Goal: Transaction & Acquisition: Purchase product/service

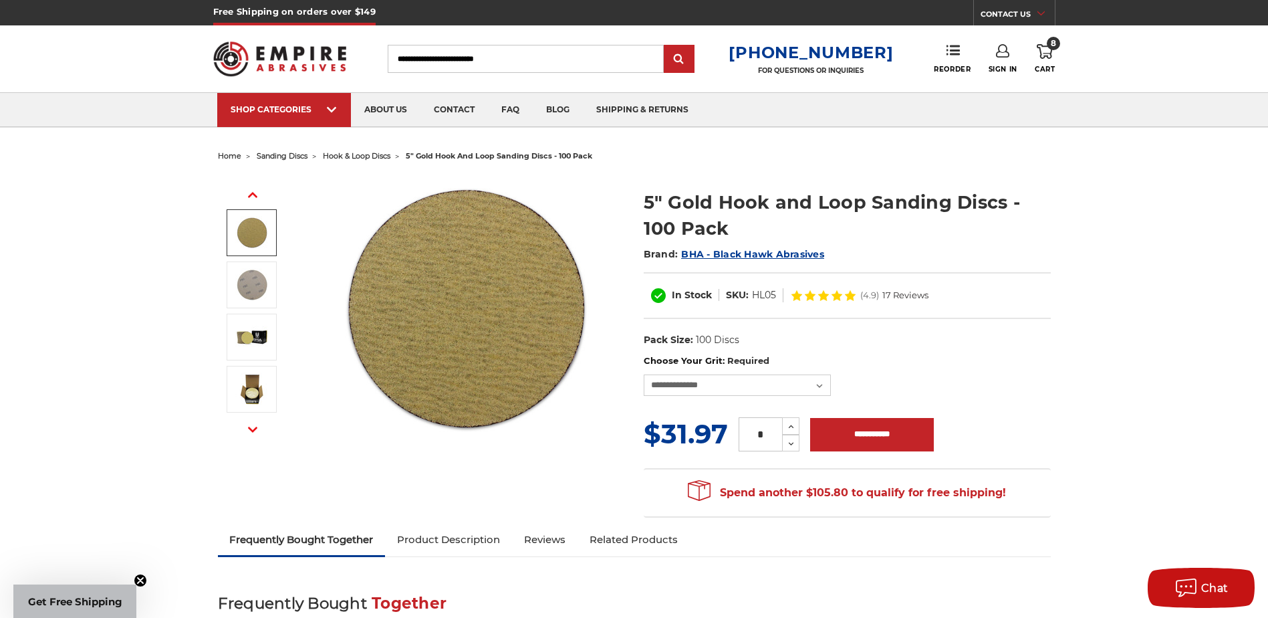
click at [475, 59] on input "Search" at bounding box center [526, 59] width 276 height 28
type input "**"
click at [368, 158] on span "hook & loop discs" at bounding box center [357, 155] width 68 height 9
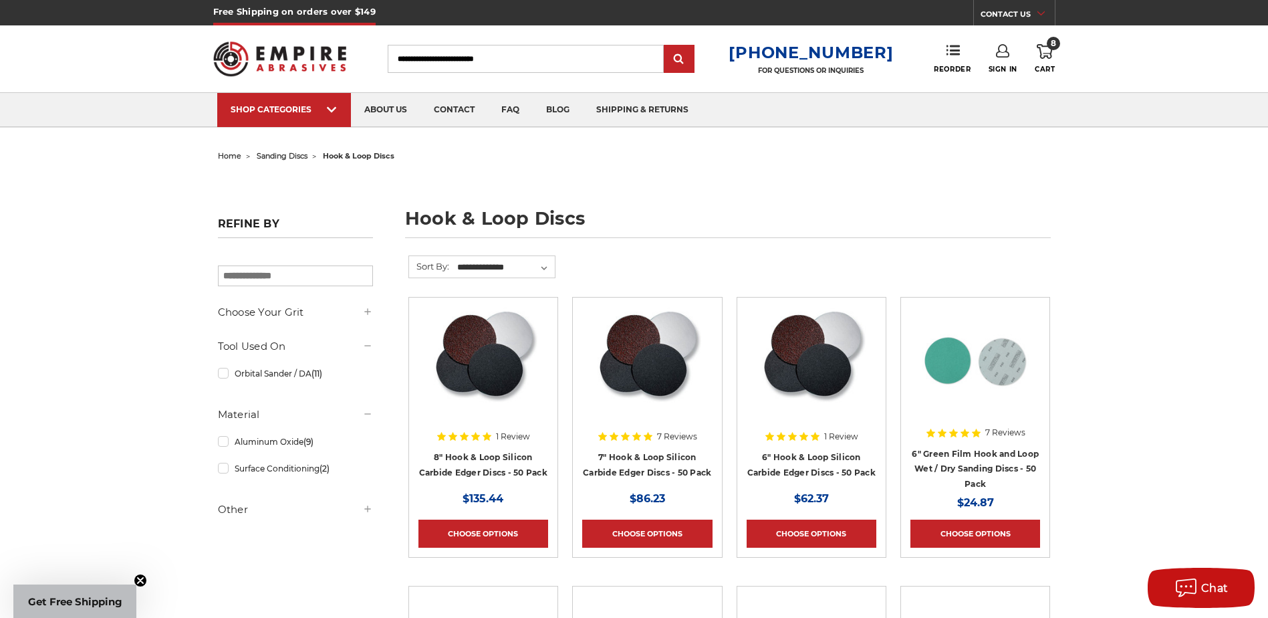
click at [1050, 51] on icon at bounding box center [1045, 51] width 16 height 15
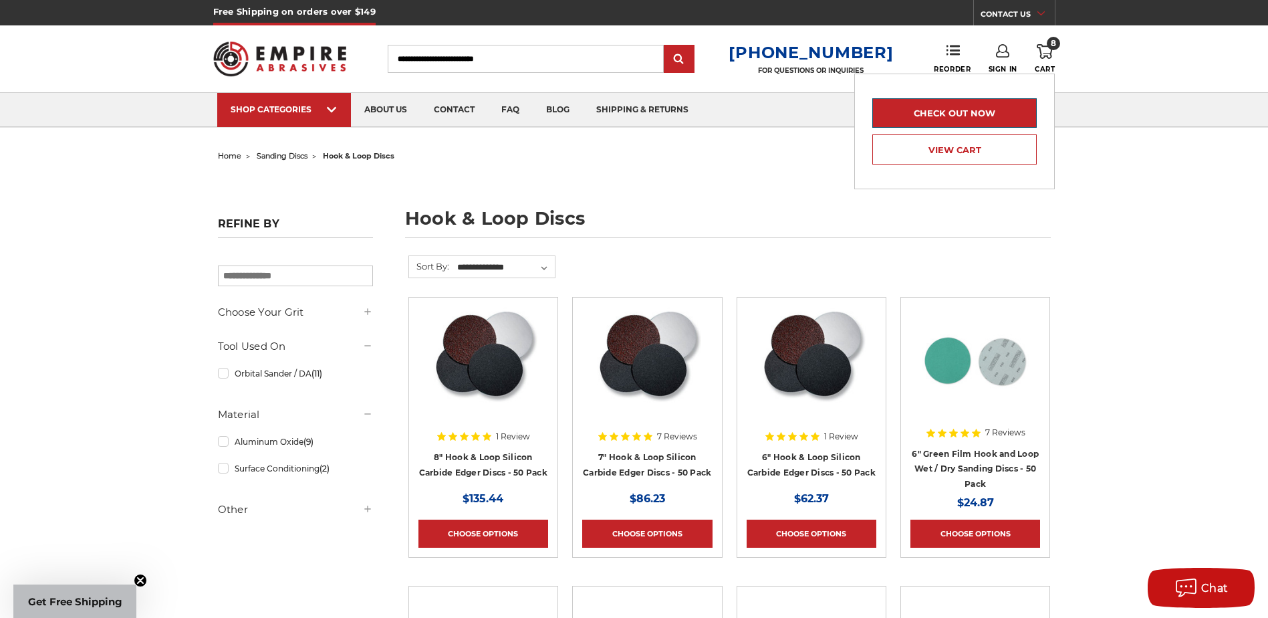
click at [991, 112] on link "Check out now" at bounding box center [955, 112] width 164 height 29
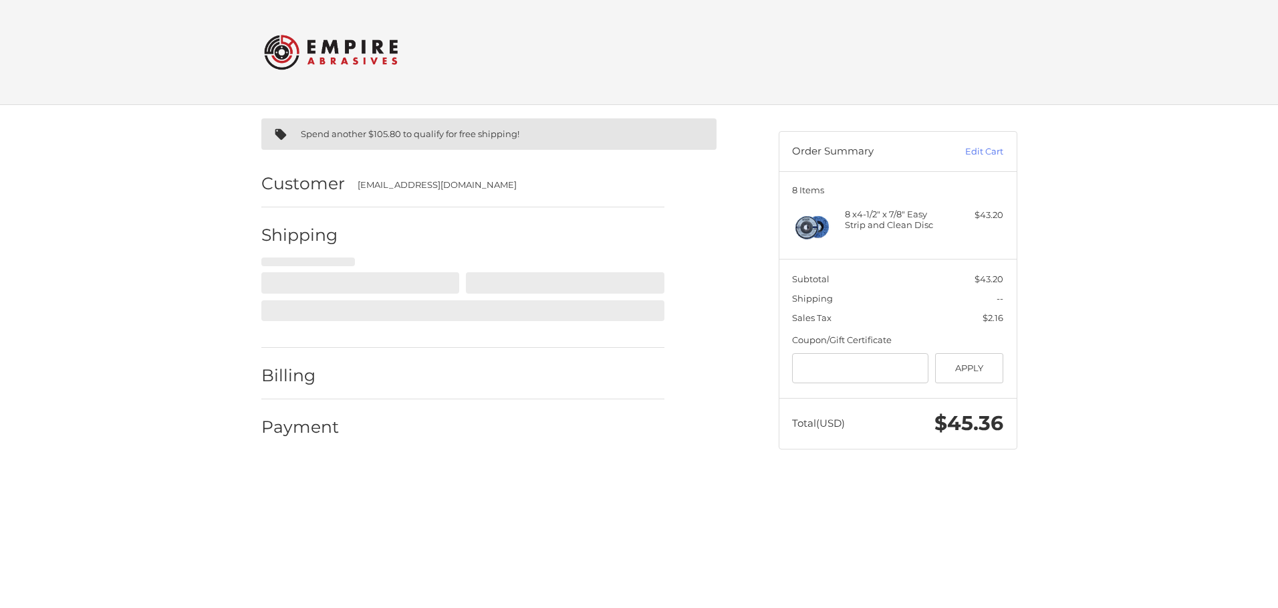
select select "**"
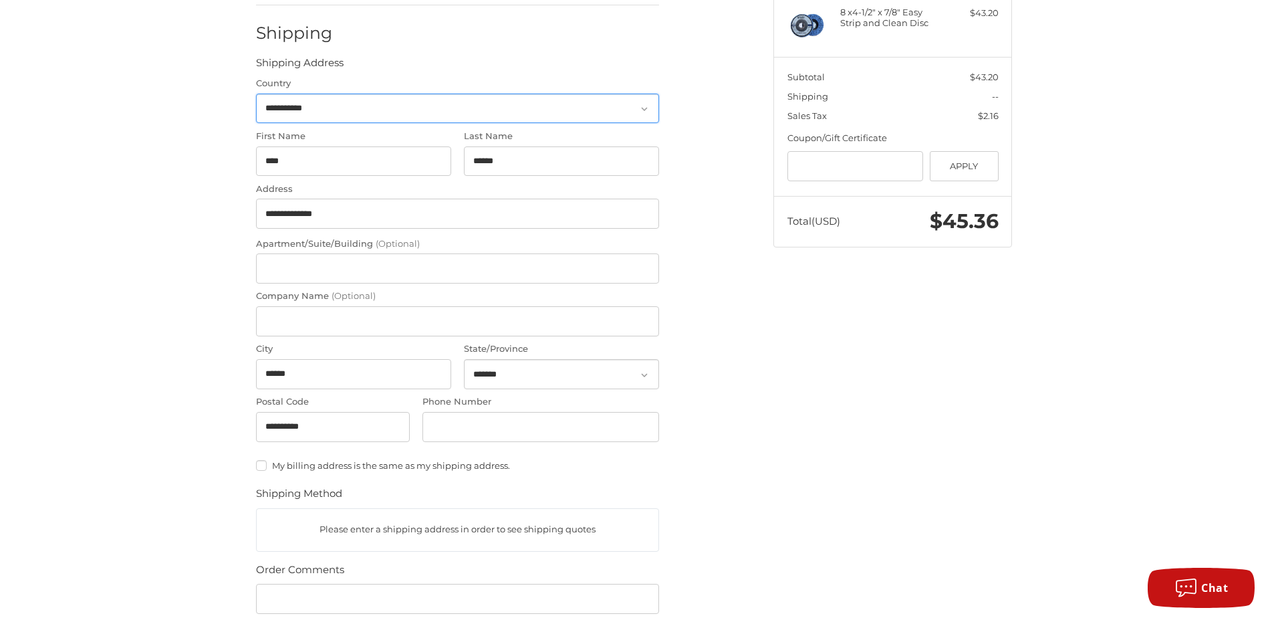
scroll to position [201, 0]
click at [461, 430] on input "Phone Number" at bounding box center [541, 428] width 237 height 30
type input "**********"
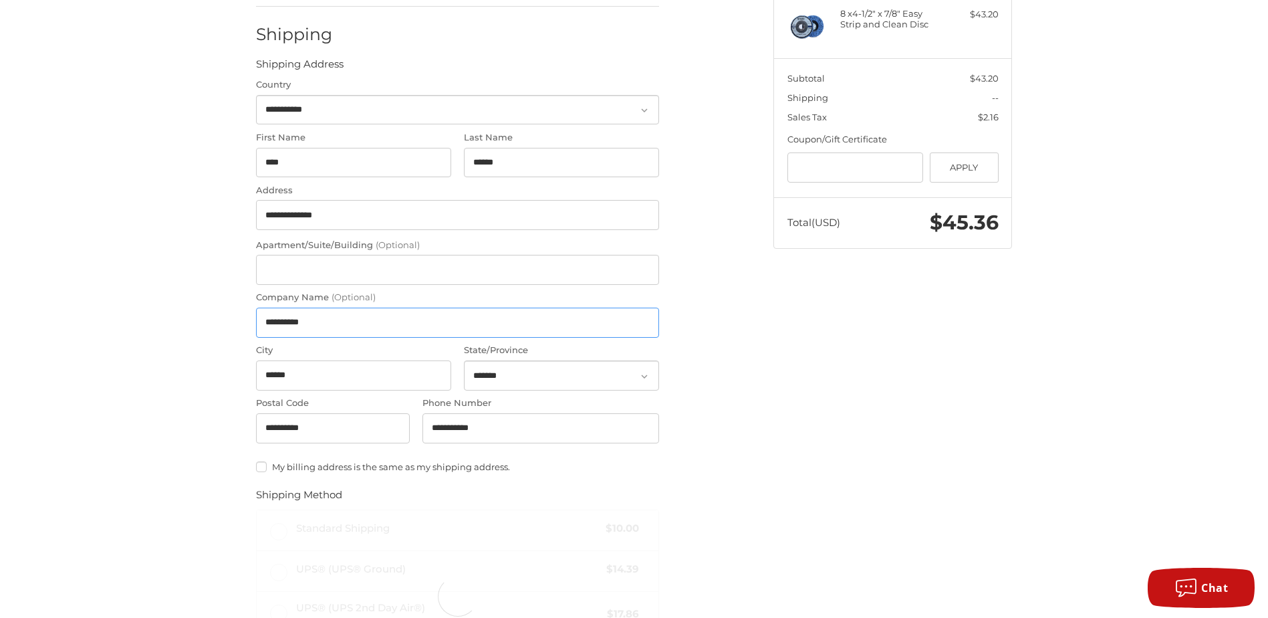
drag, startPoint x: 372, startPoint y: 325, endPoint x: 75, endPoint y: 326, distance: 297.6
click at [55, 320] on div "**********" at bounding box center [634, 414] width 1268 height 1020
click at [165, 419] on div "**********" at bounding box center [634, 414] width 1268 height 1020
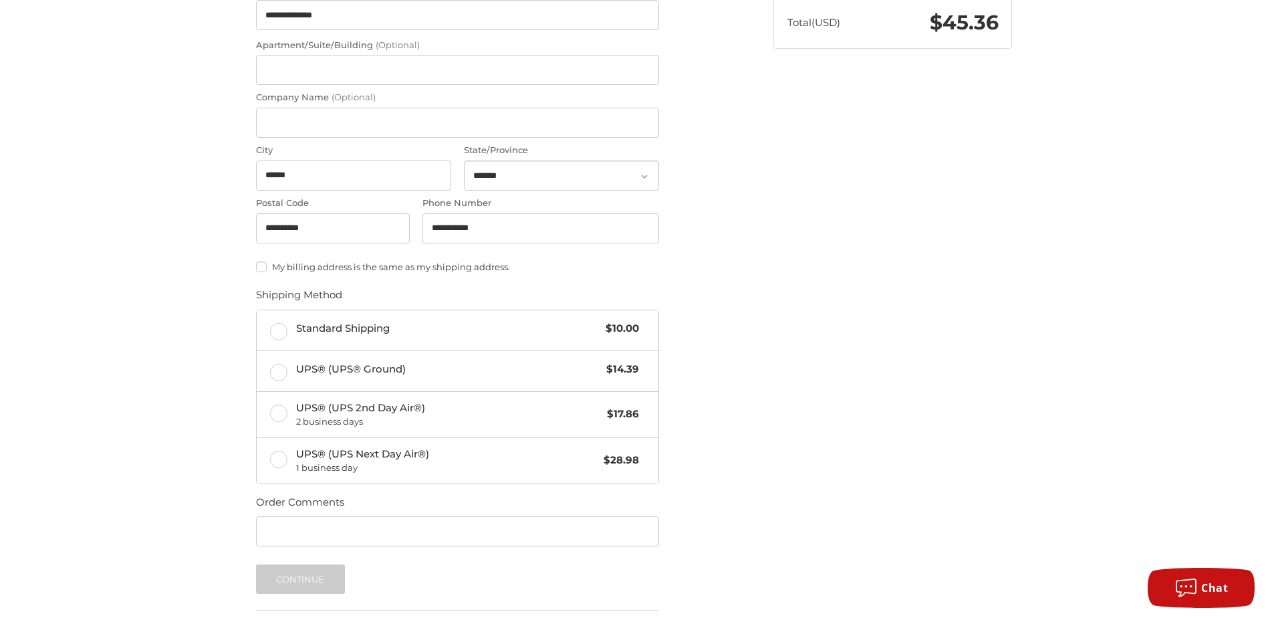
scroll to position [508, 0]
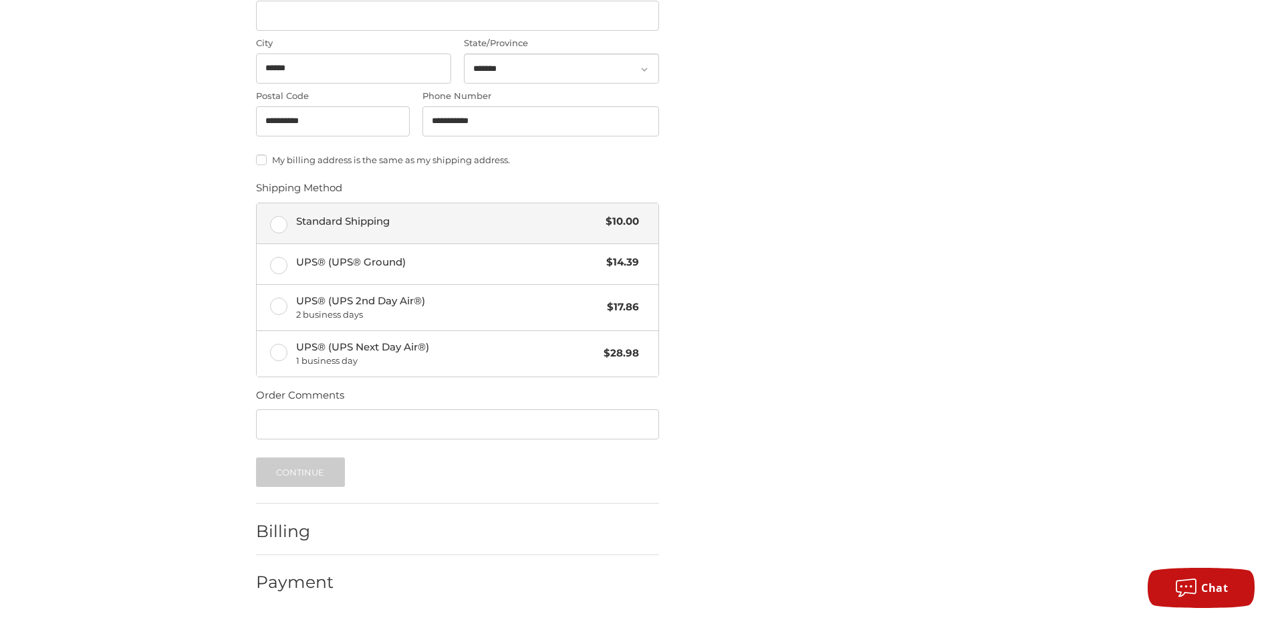
click at [276, 219] on label "Standard Shipping $10.00" at bounding box center [458, 223] width 402 height 40
click at [289, 471] on button "Continue" at bounding box center [300, 471] width 89 height 29
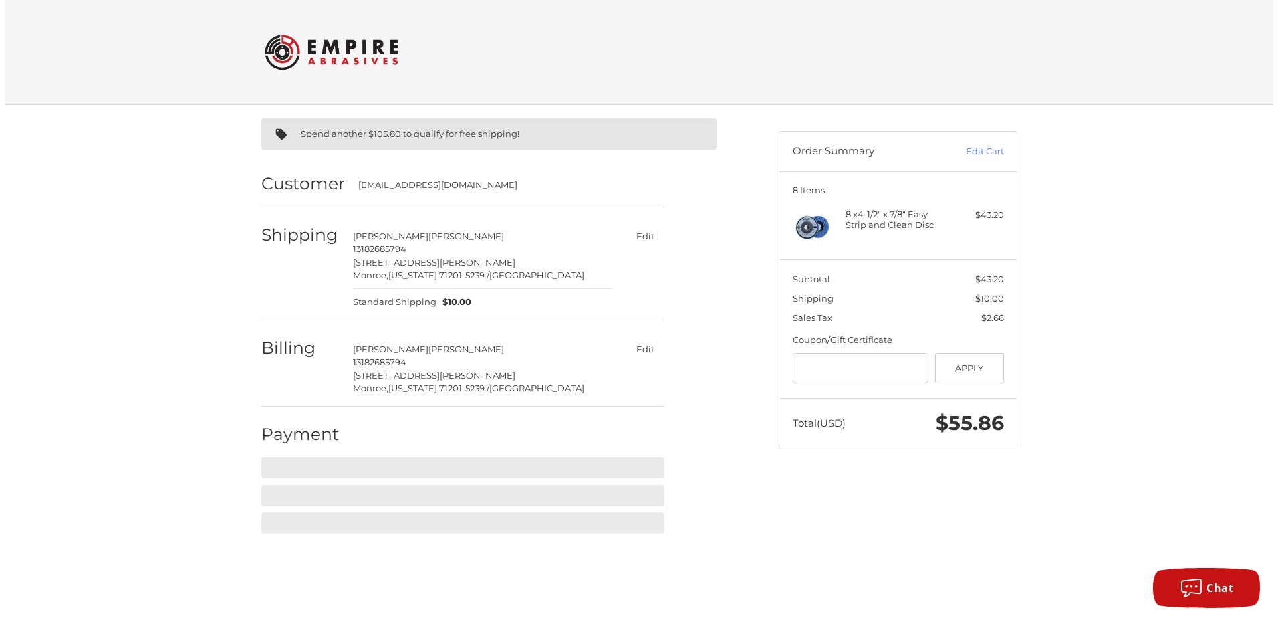
scroll to position [0, 0]
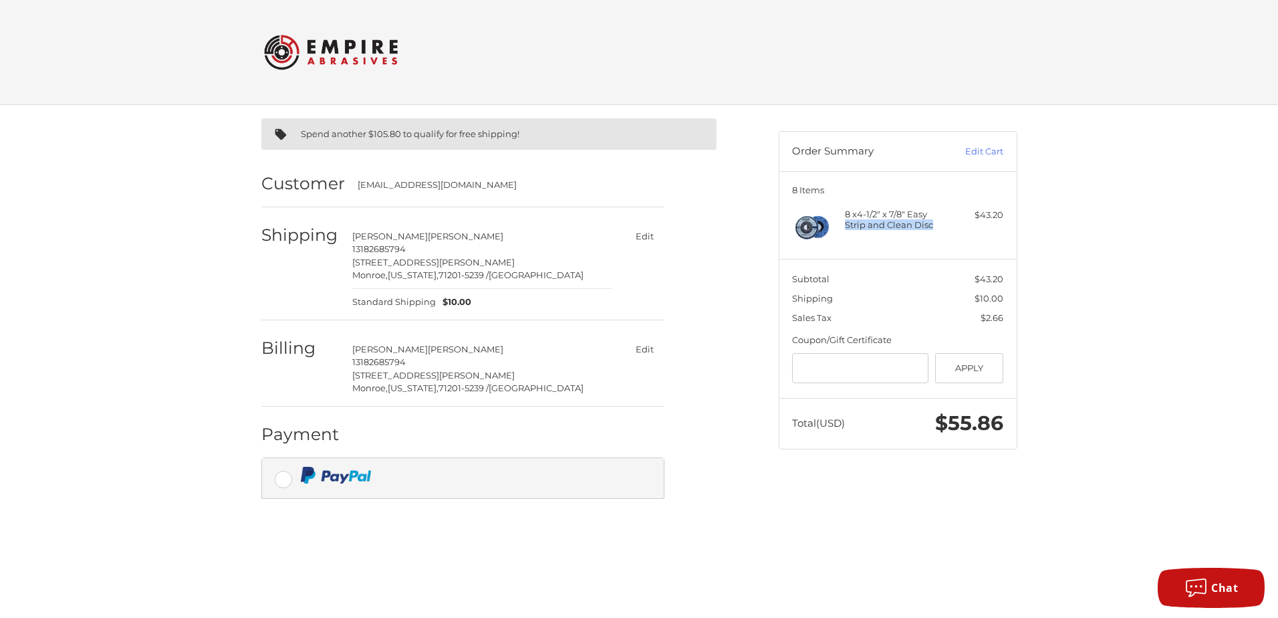
drag, startPoint x: 931, startPoint y: 225, endPoint x: 847, endPoint y: 222, distance: 84.3
click at [847, 222] on h4 "8 x 4-1/2" x 7/8" Easy Strip and Clean Disc" at bounding box center [896, 220] width 102 height 22
copy h4 "Strip and Clean Disc"
drag, startPoint x: 150, startPoint y: 168, endPoint x: 136, endPoint y: 140, distance: 31.4
click at [136, 140] on div "Spend another $105.80 to qualify for free shipping! Customer jakelandry@aol.com…" at bounding box center [639, 344] width 1278 height 479
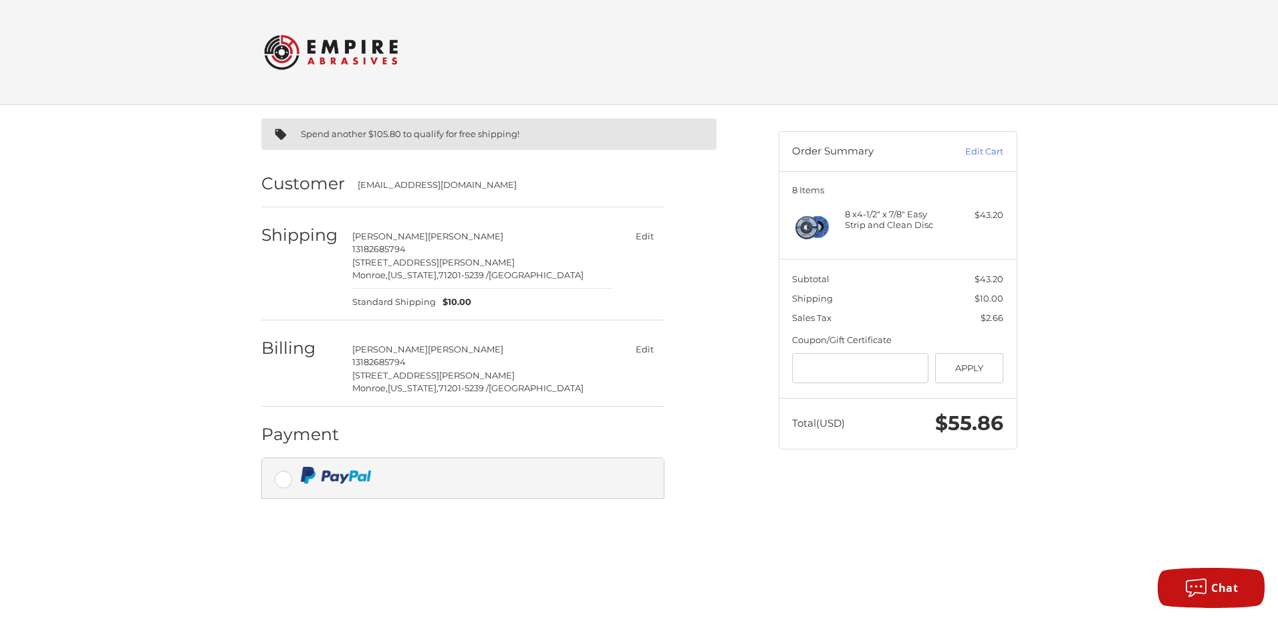
click at [360, 52] on img at bounding box center [331, 52] width 134 height 52
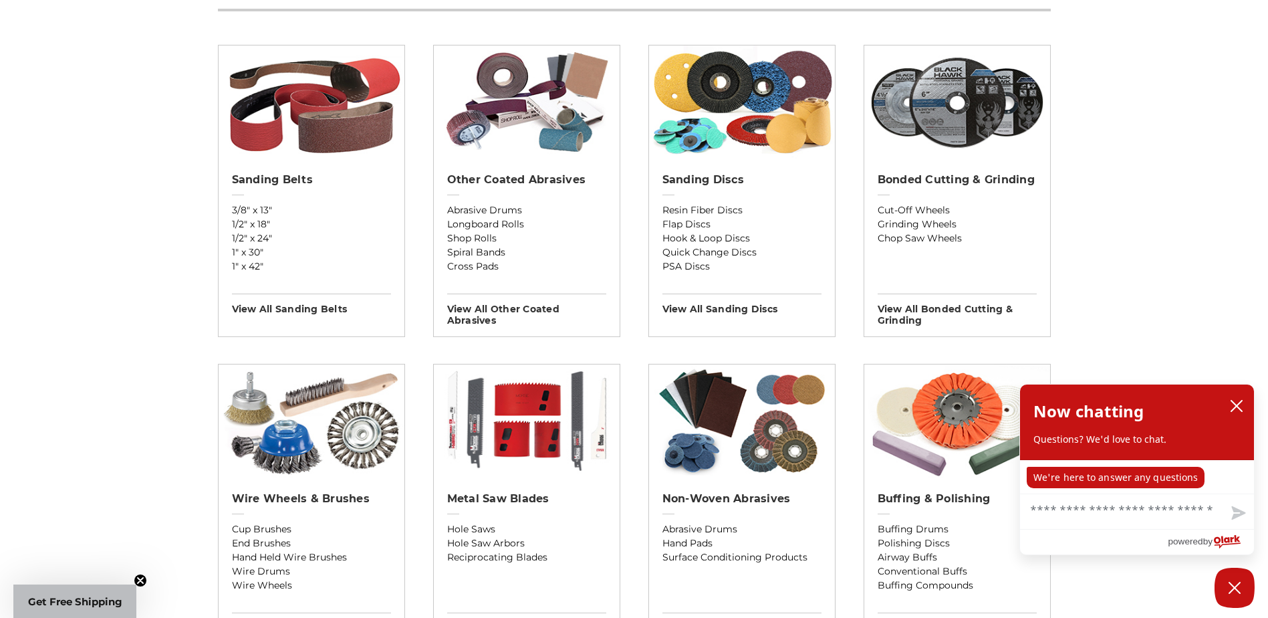
scroll to position [401, 0]
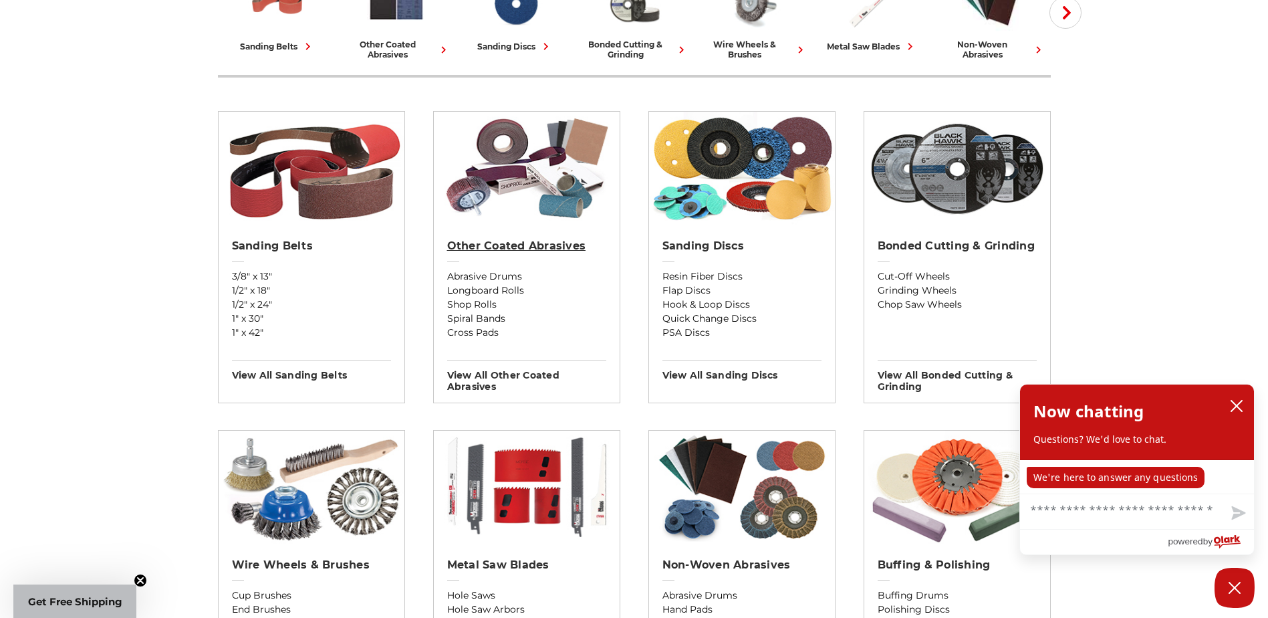
click at [506, 245] on h2 "Other Coated Abrasives" at bounding box center [526, 245] width 159 height 13
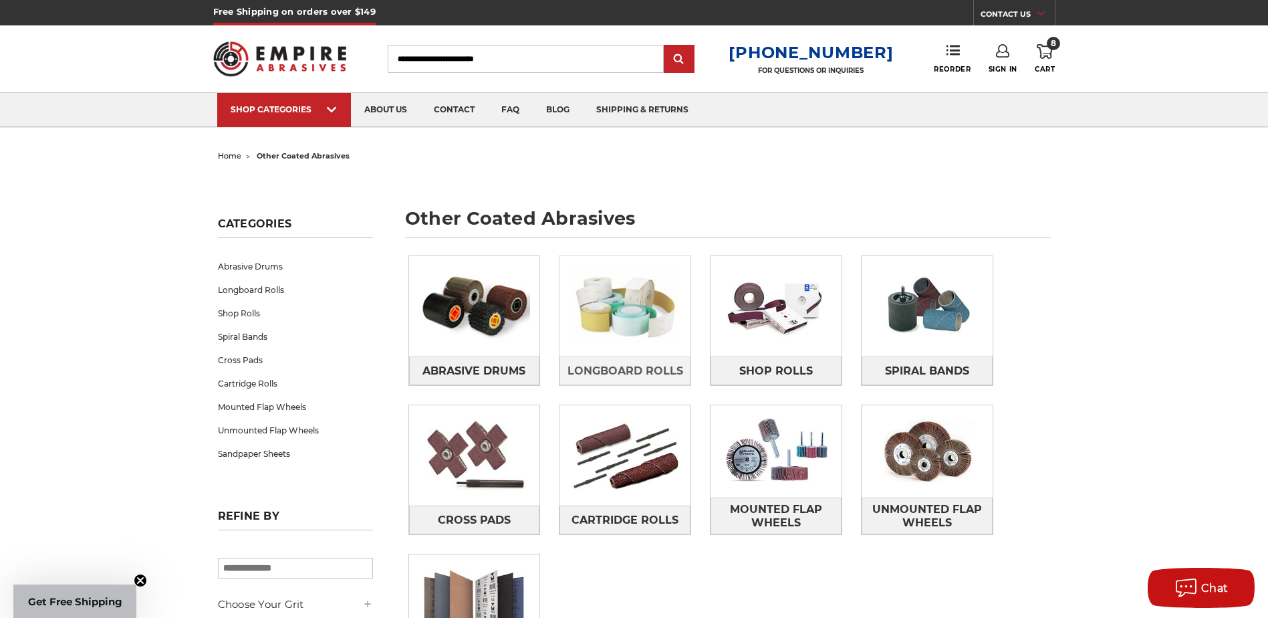
click at [621, 347] on img at bounding box center [625, 306] width 131 height 92
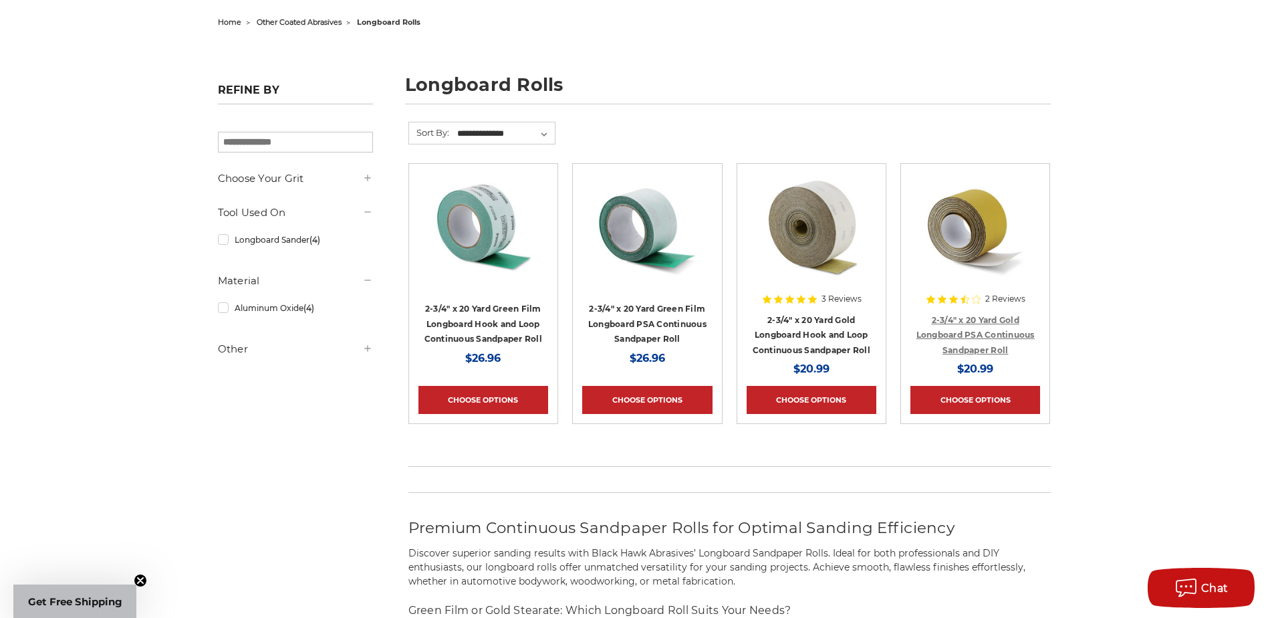
click at [998, 332] on link "2-3/4" x 20 Yard Gold Longboard PSA Continuous Sandpaper Roll" at bounding box center [976, 335] width 118 height 40
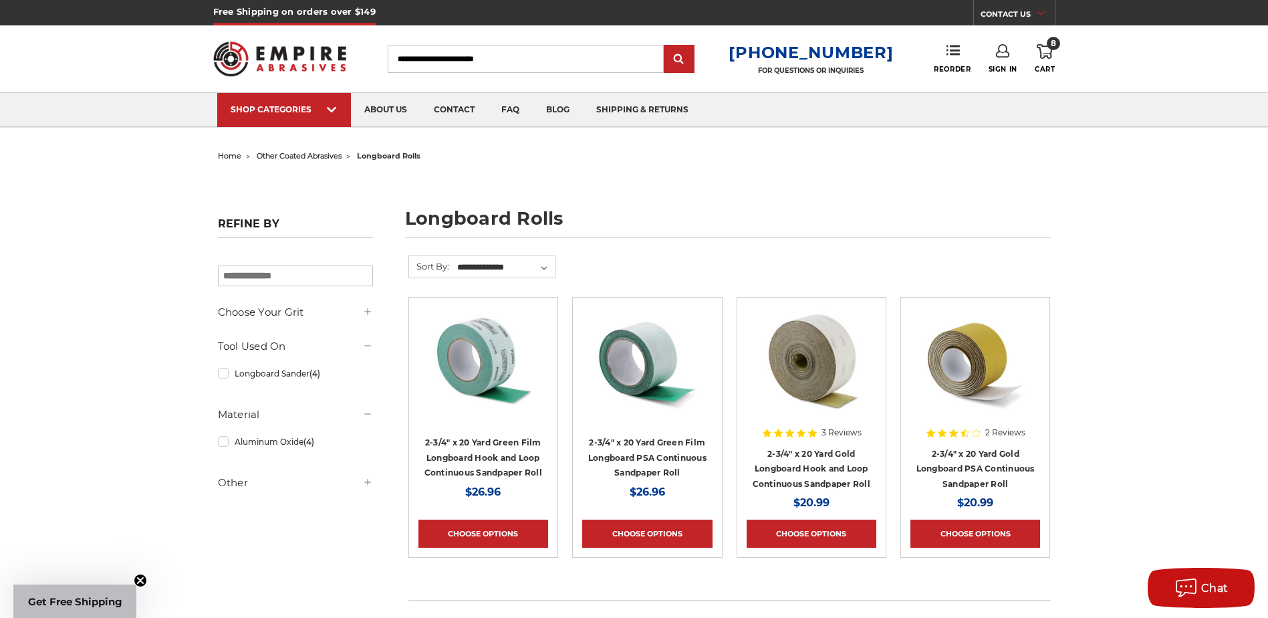
click at [1050, 59] on link "8 Cart" at bounding box center [1045, 58] width 20 height 29
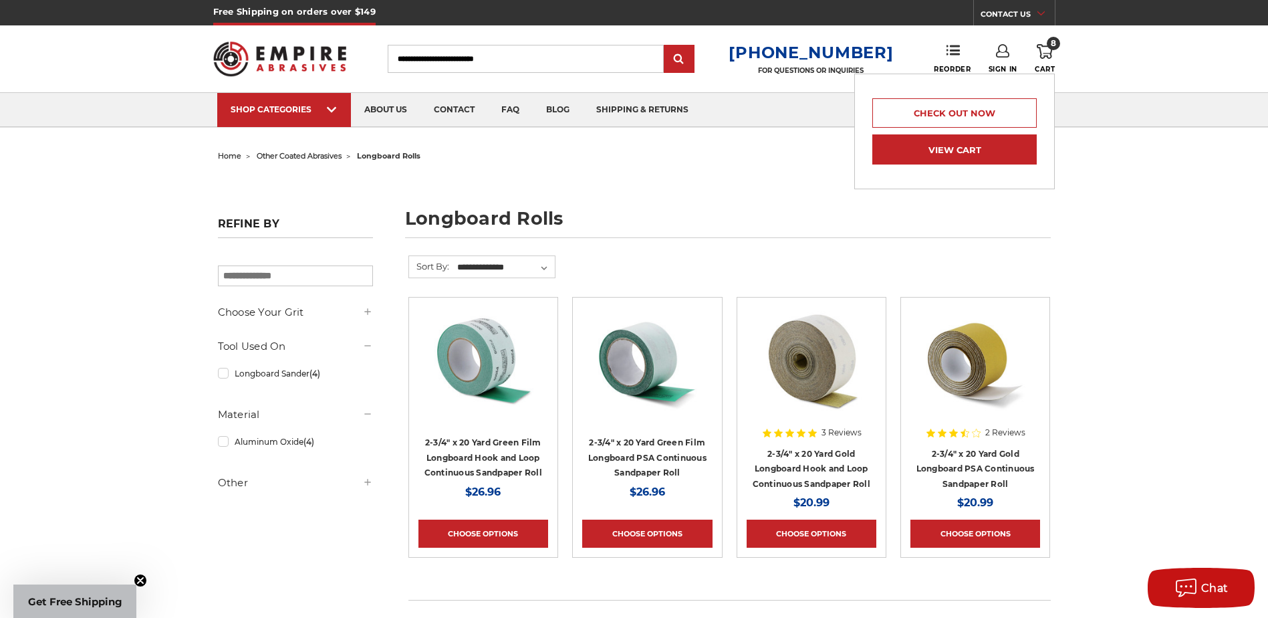
click at [929, 144] on link "View Cart" at bounding box center [955, 149] width 164 height 30
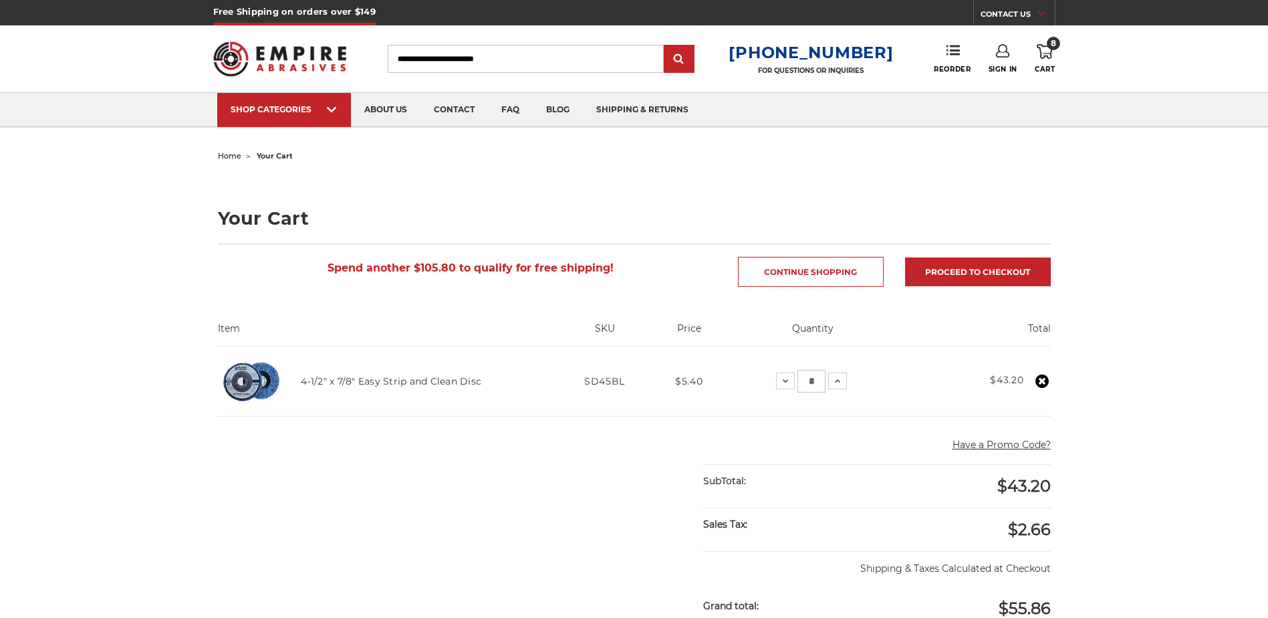
click at [379, 387] on h4 "4-1/2" x 7/8" Easy Strip and Clean Disc" at bounding box center [391, 381] width 181 height 16
click at [378, 384] on link "4-1/2" x 7/8" Easy Strip and Clean Disc" at bounding box center [391, 381] width 181 height 12
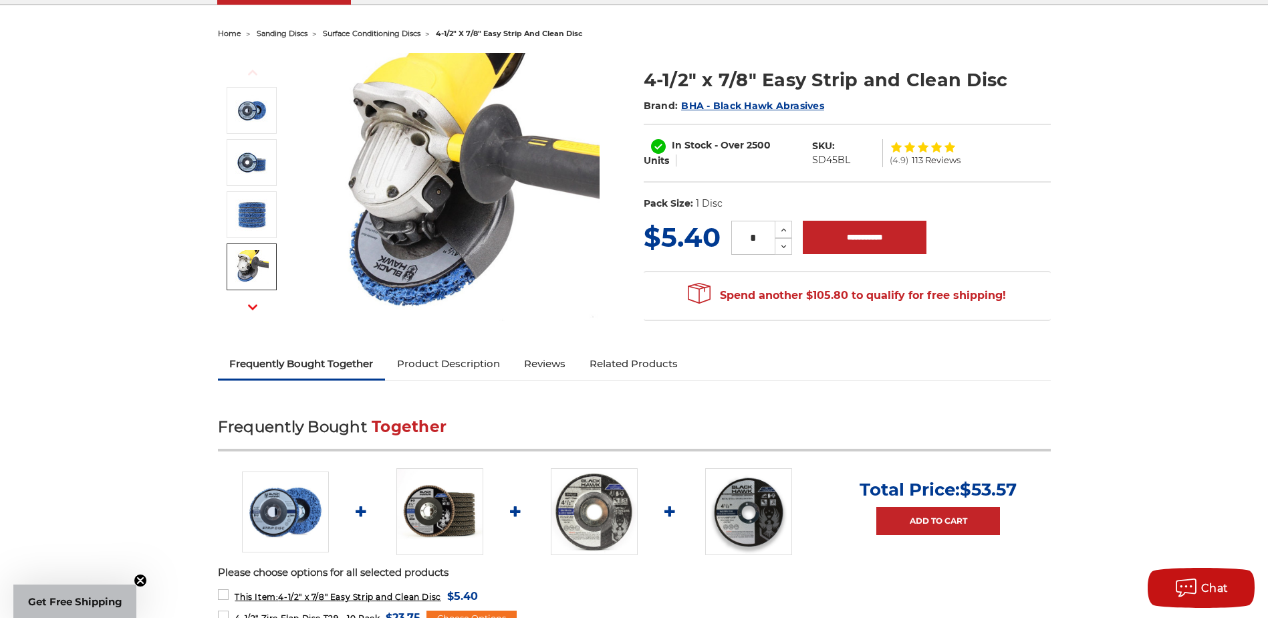
scroll to position [134, 0]
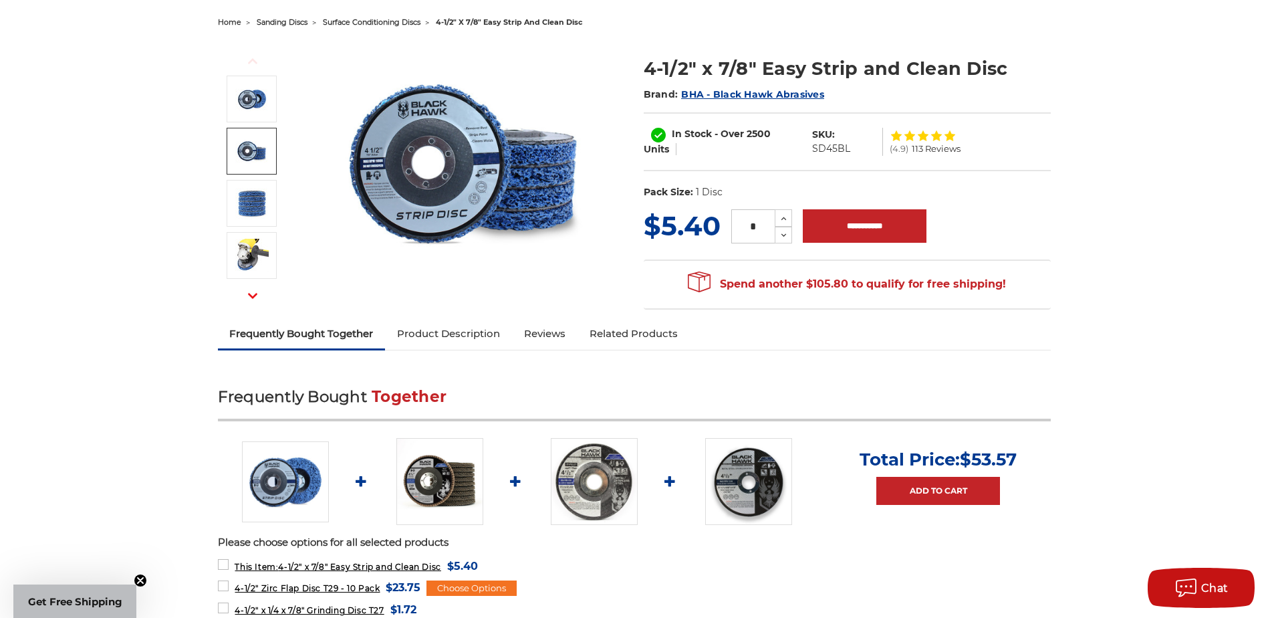
click at [261, 153] on img at bounding box center [251, 151] width 33 height 31
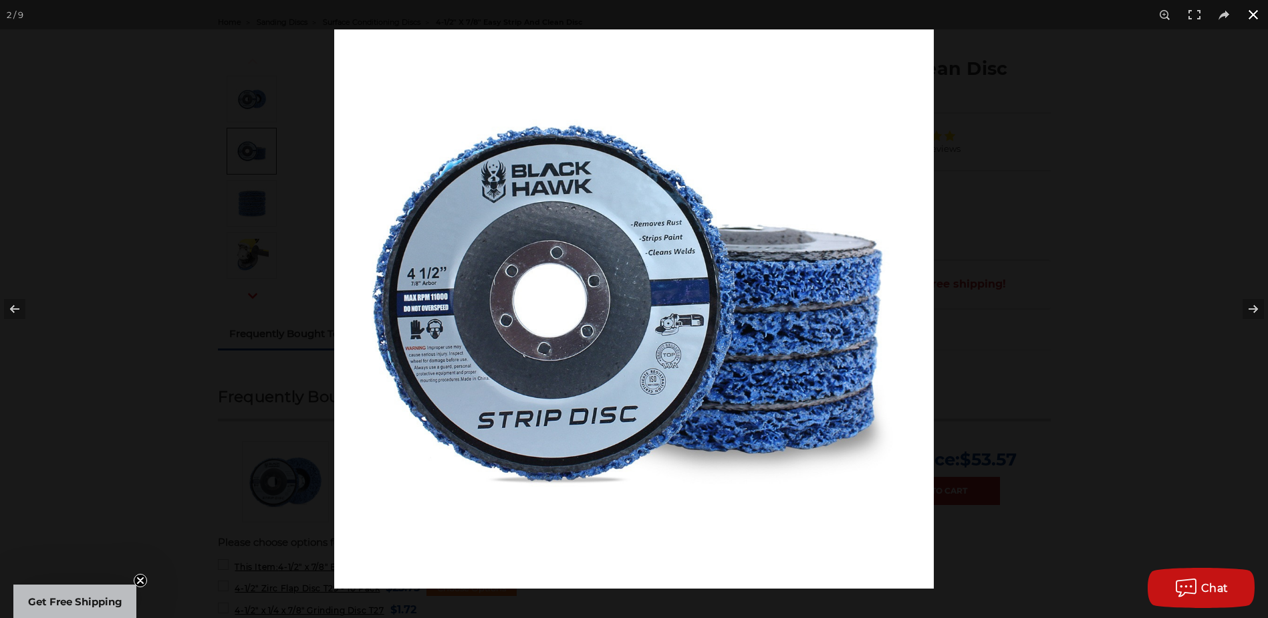
click at [94, 475] on div at bounding box center [634, 309] width 1268 height 618
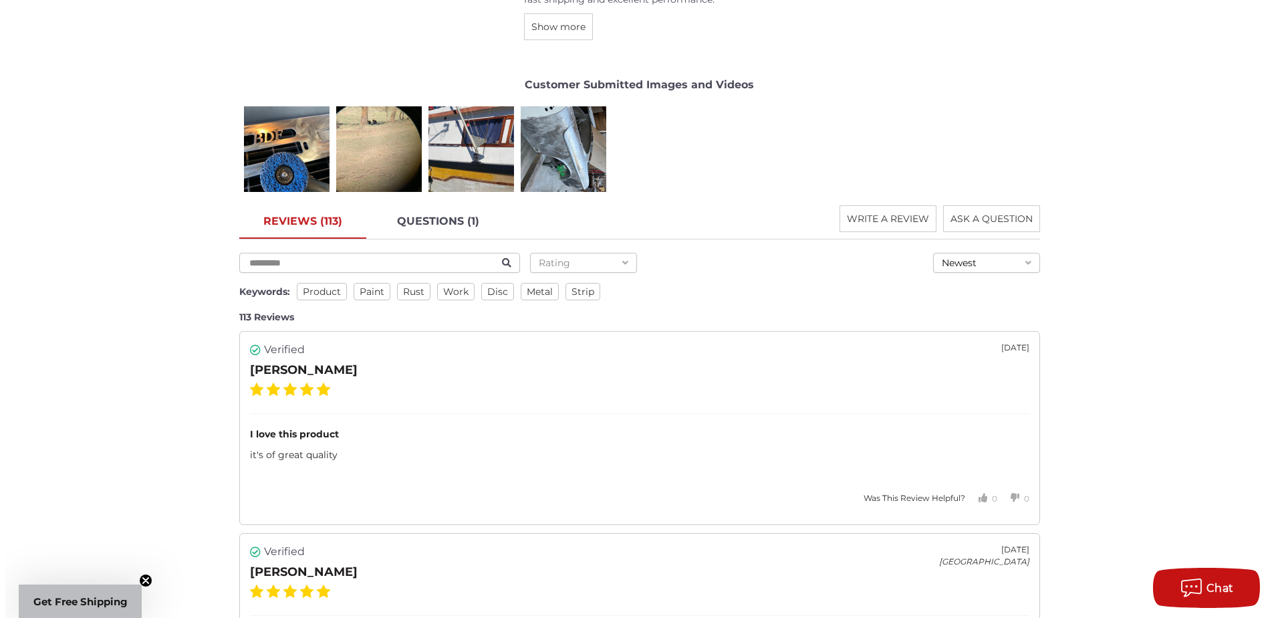
scroll to position [2140, 0]
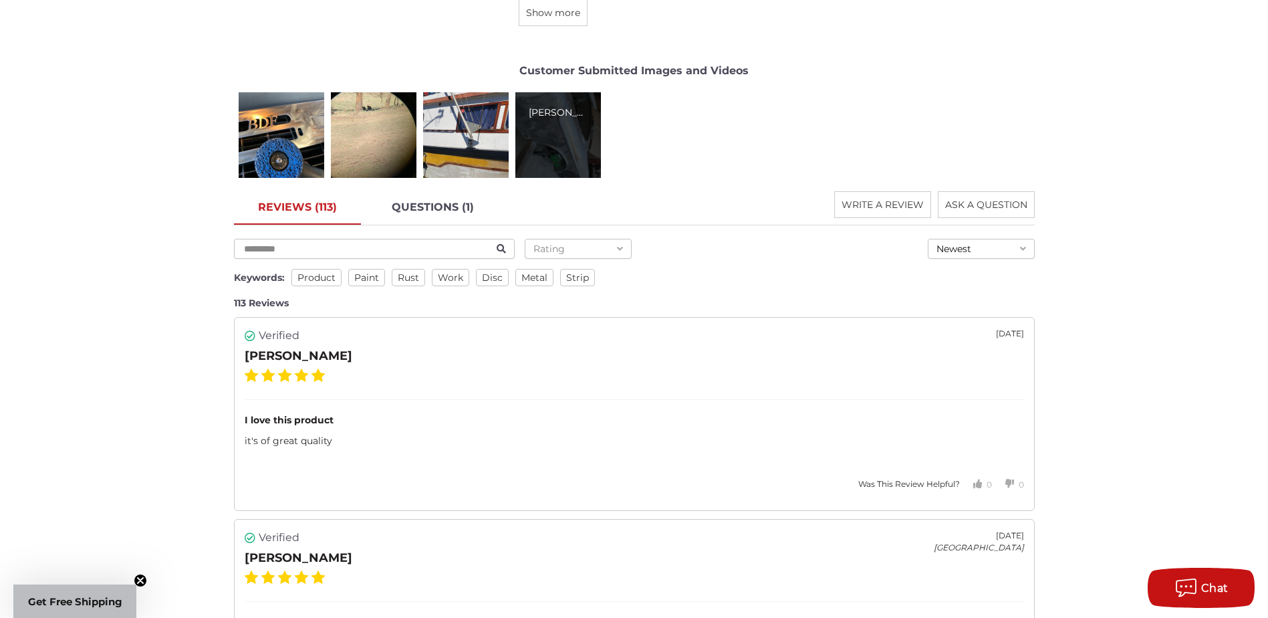
click at [585, 136] on div "Jack F." at bounding box center [559, 135] width 86 height 86
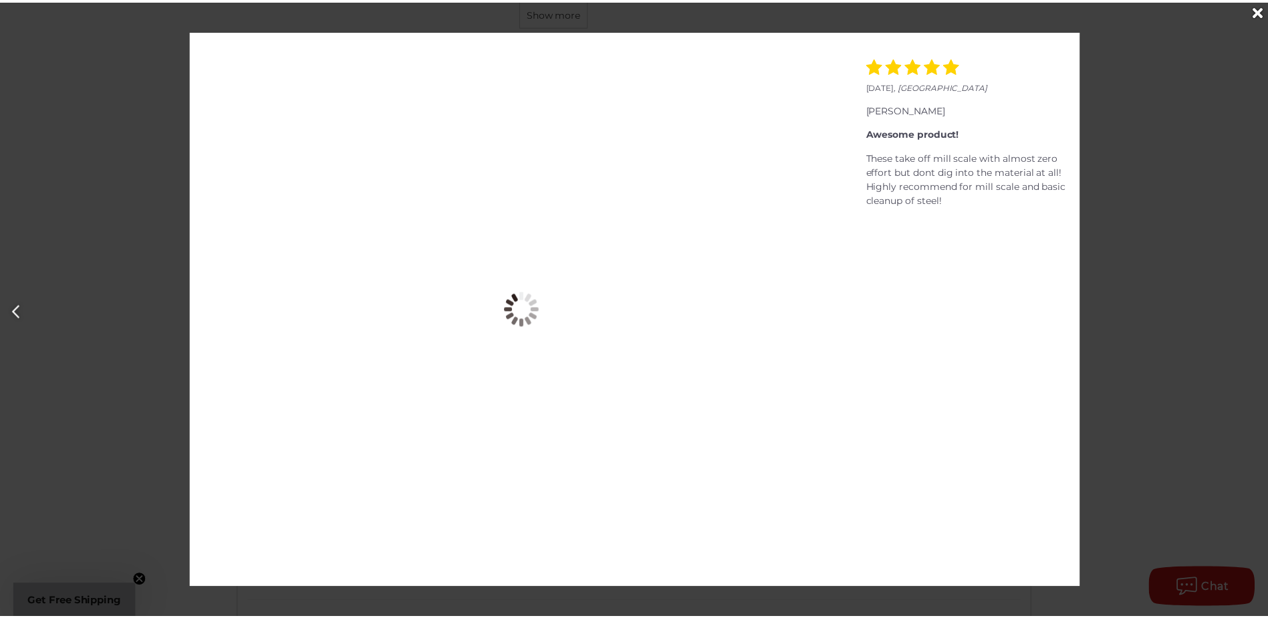
scroll to position [0, 3835]
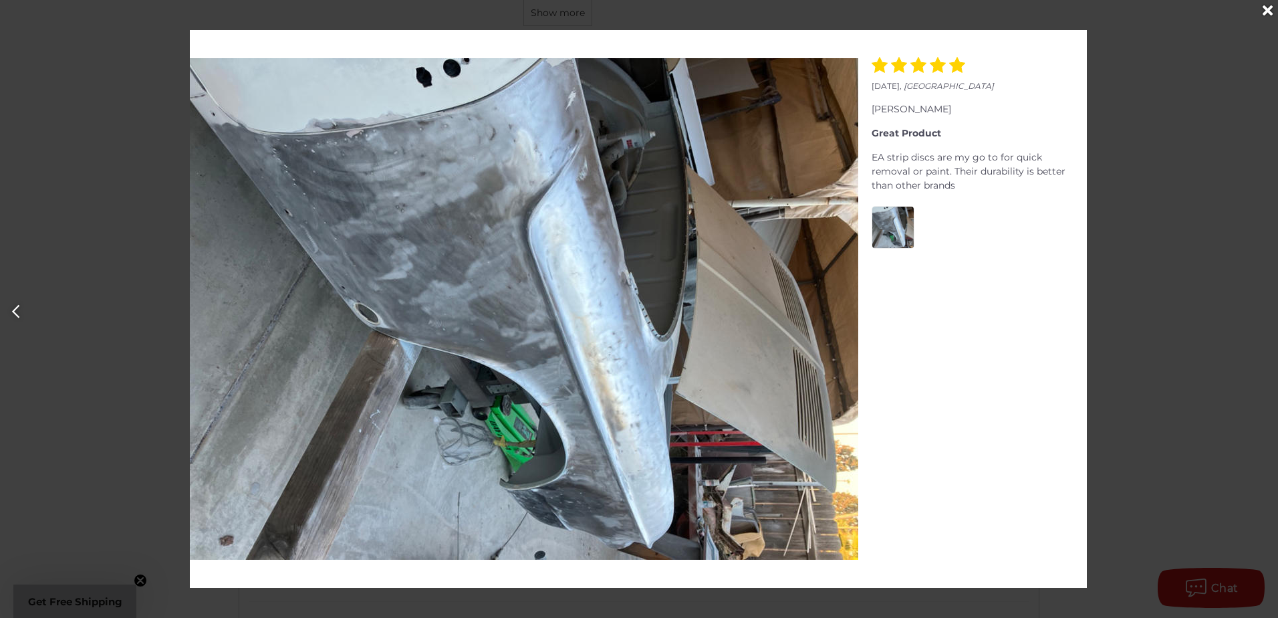
click at [1152, 201] on div at bounding box center [639, 309] width 1278 height 618
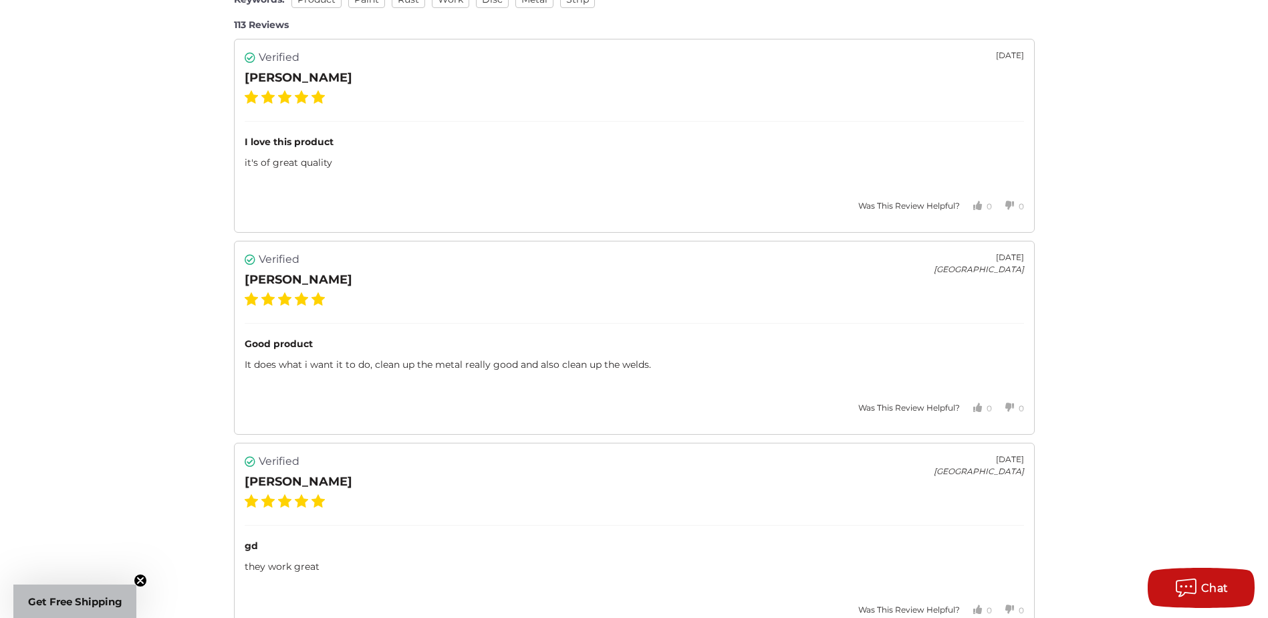
scroll to position [0, 0]
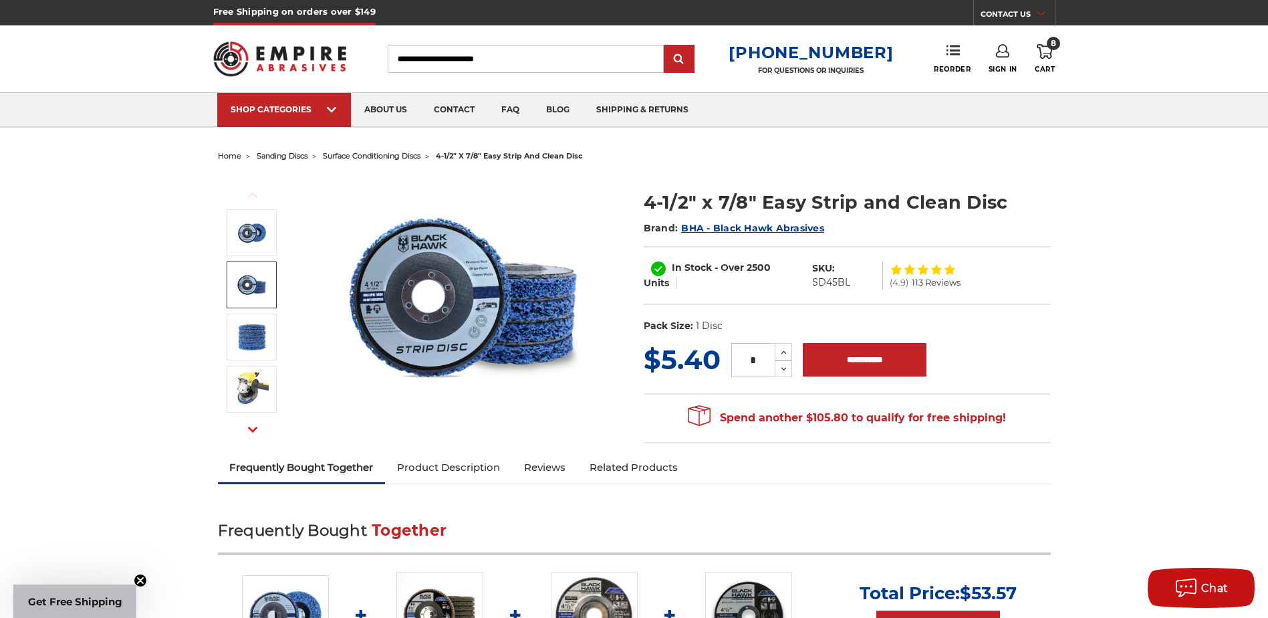
drag, startPoint x: 80, startPoint y: 207, endPoint x: 183, endPoint y: 131, distance: 127.2
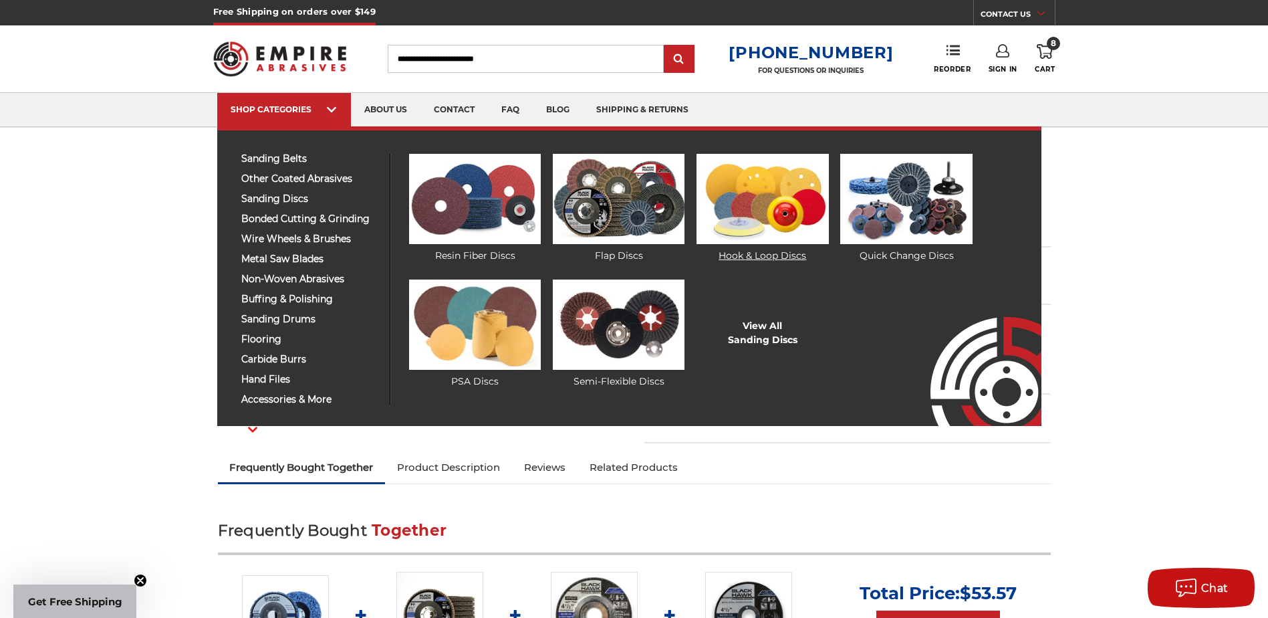
click at [768, 207] on img at bounding box center [763, 199] width 132 height 90
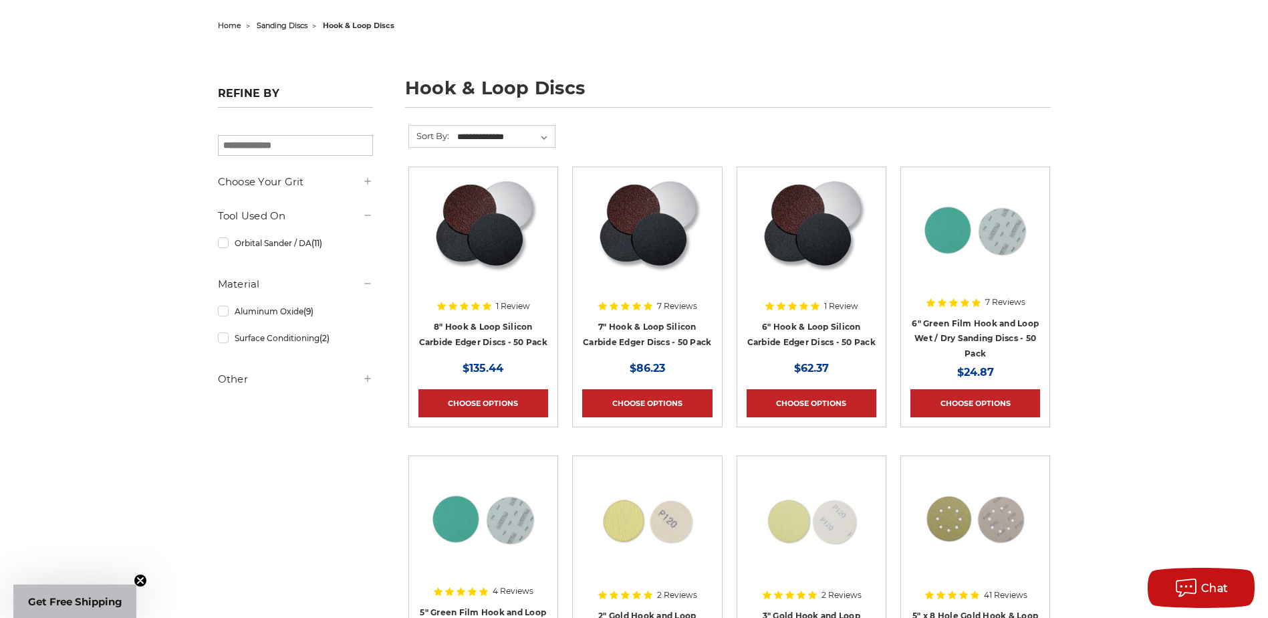
scroll to position [334, 0]
